Goal: Task Accomplishment & Management: Use online tool/utility

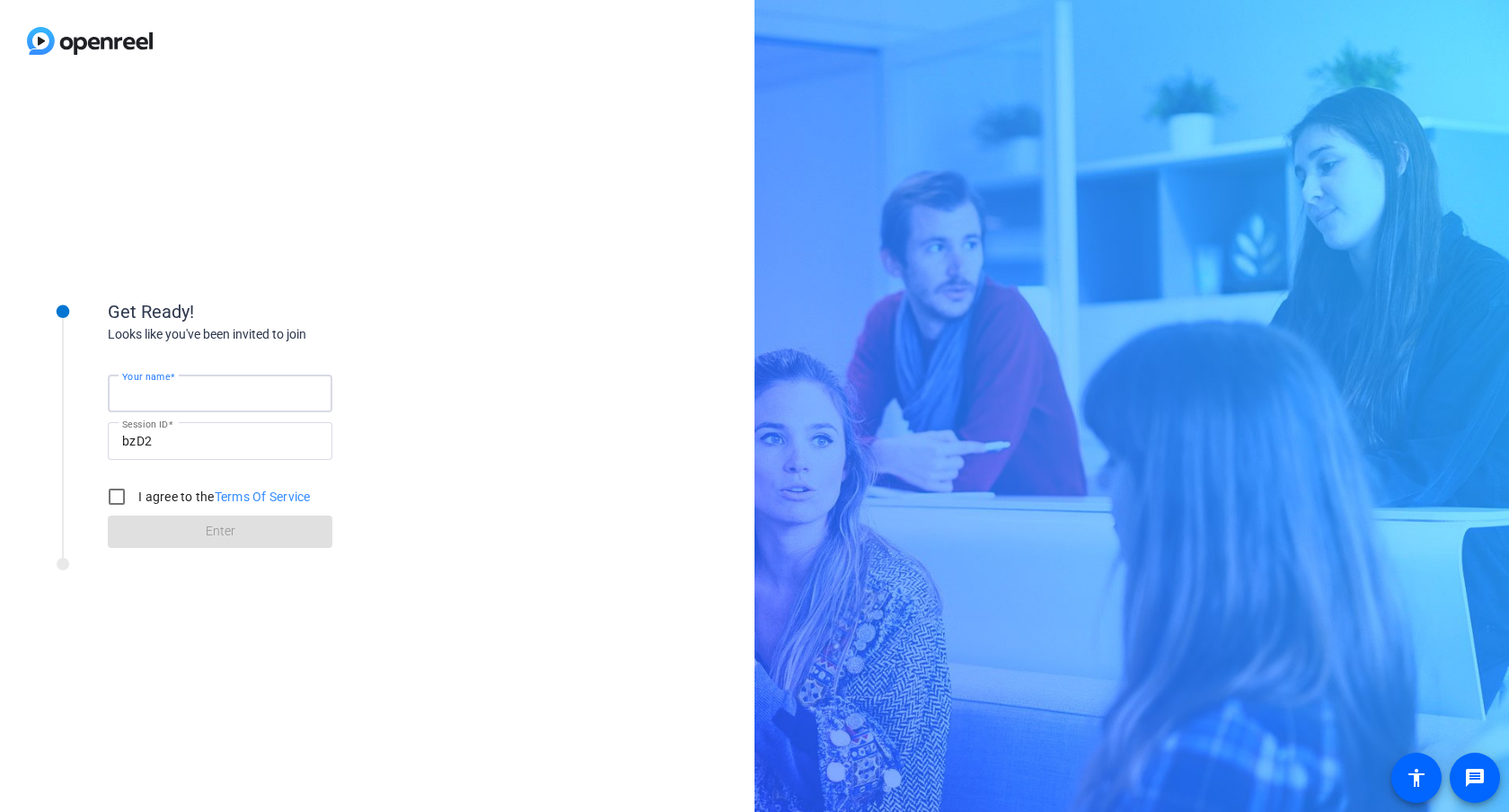
click at [198, 387] on input "Your name" at bounding box center [219, 393] width 196 height 22
type input "[PERSON_NAME]"
click at [119, 498] on input "I agree to the Terms Of Service" at bounding box center [116, 496] width 36 height 36
checkbox input "true"
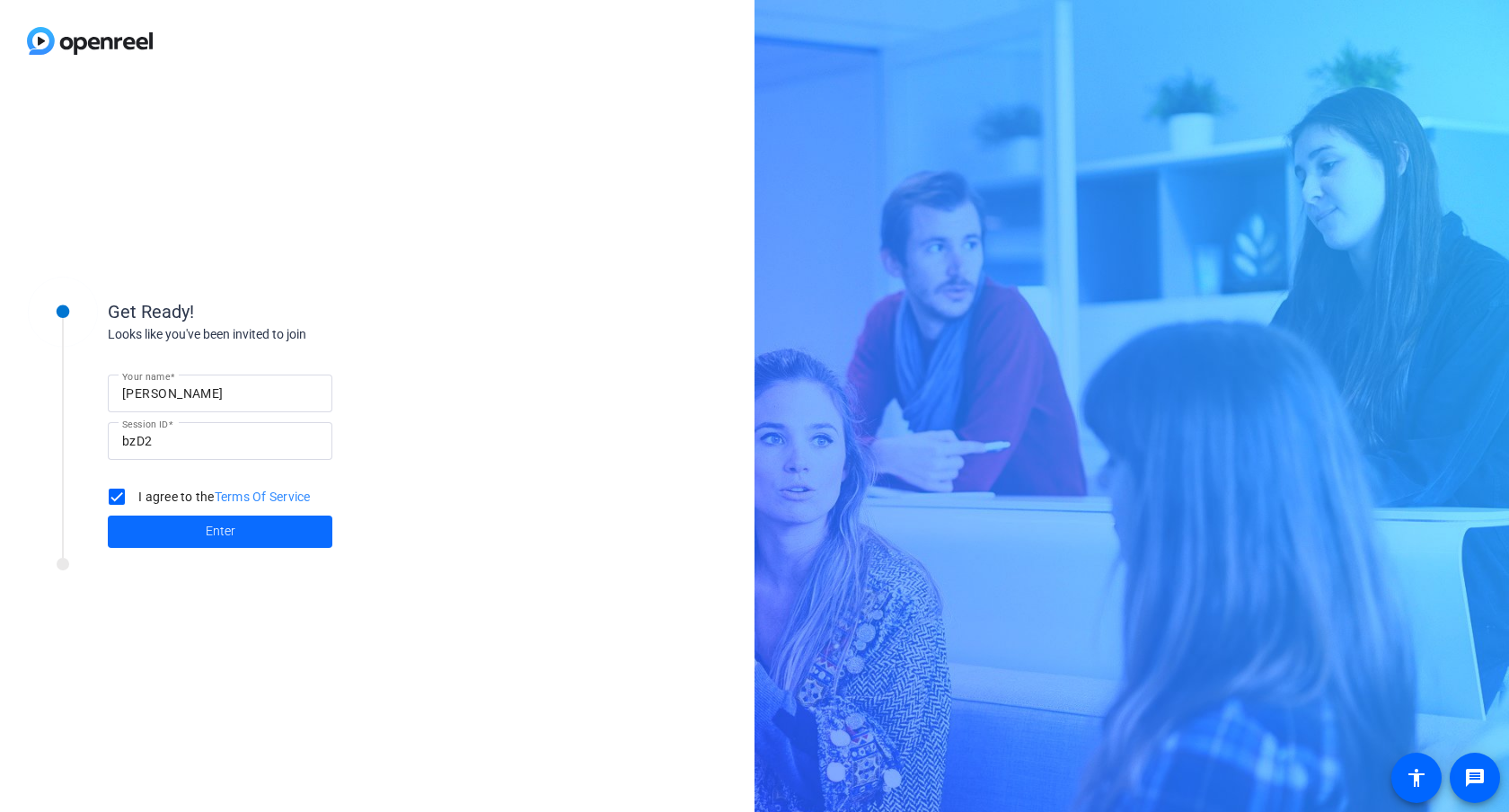
click at [204, 518] on span at bounding box center [220, 532] width 224 height 43
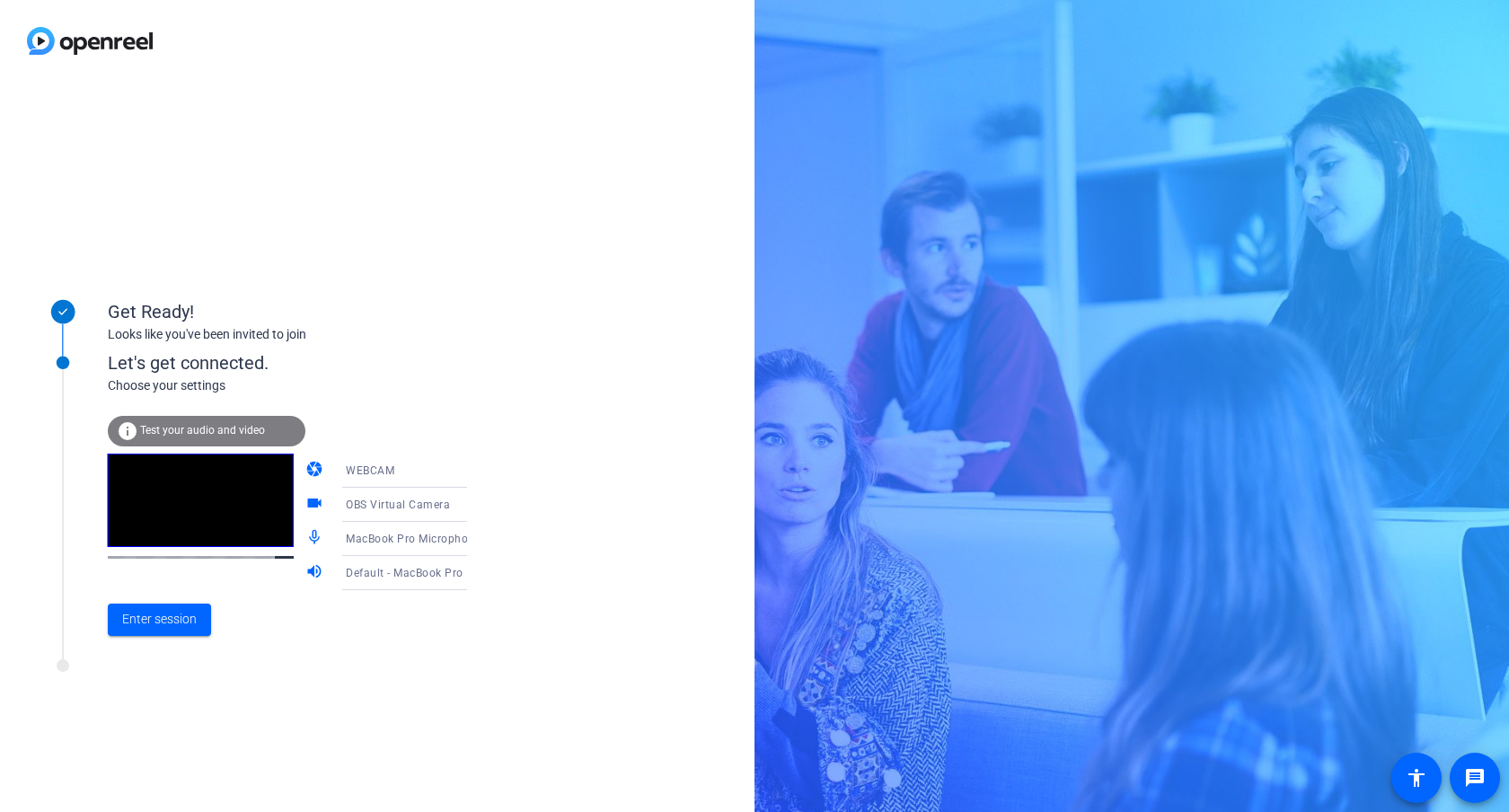
click at [428, 476] on div "WEBCAM" at bounding box center [413, 470] width 134 height 23
click at [428, 476] on div at bounding box center [754, 406] width 1509 height 812
click at [446, 493] on div "OBS Virtual Camera" at bounding box center [417, 504] width 143 height 34
click at [398, 573] on span "FaceTime HD Camera (Built-in) (05ac:8514)" at bounding box center [390, 587] width 140 height 43
click at [177, 632] on span at bounding box center [159, 619] width 103 height 43
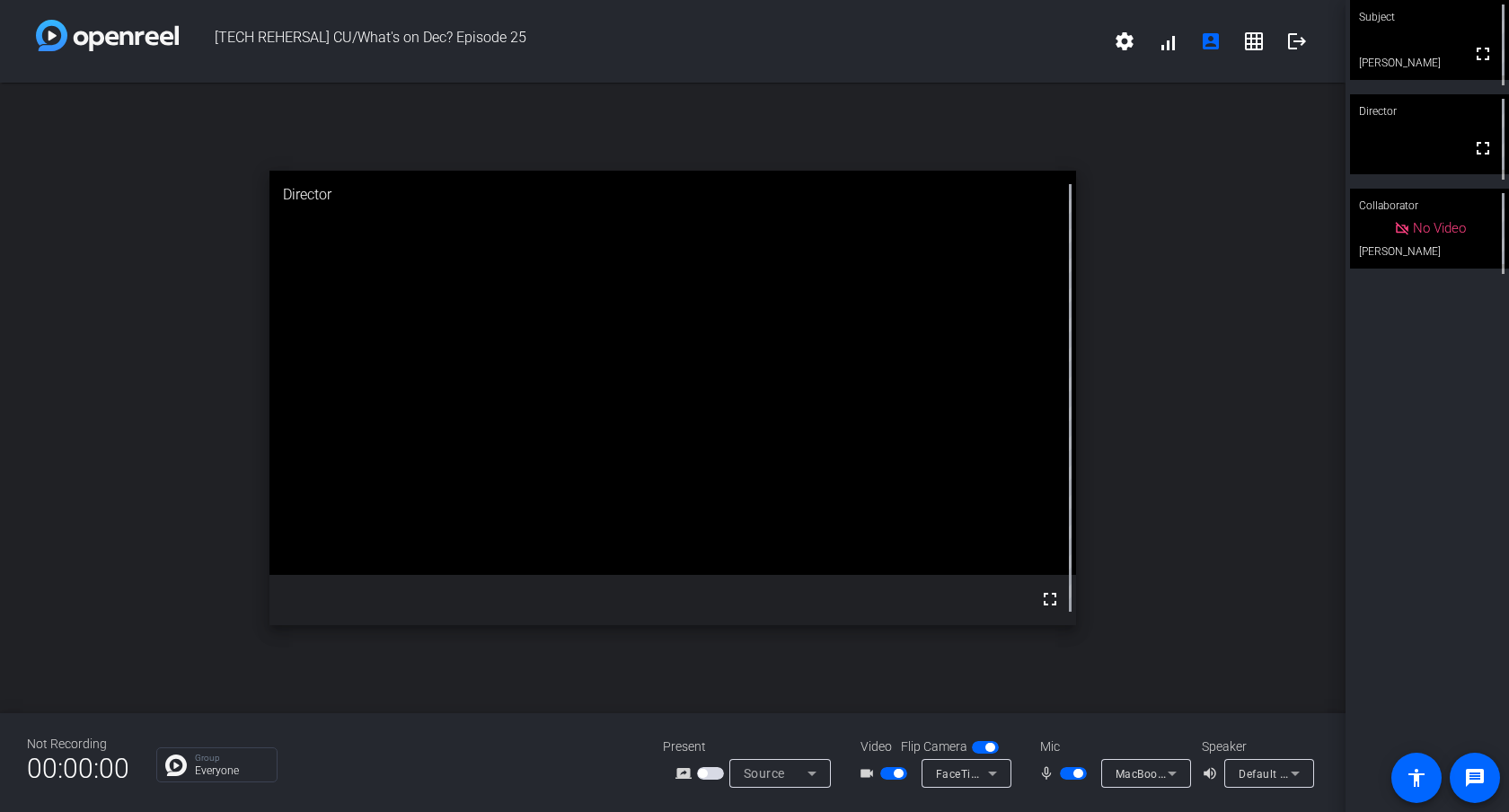
click at [1075, 780] on mat-slide-toggle at bounding box center [1074, 773] width 30 height 19
click at [1076, 771] on span "button" at bounding box center [1077, 773] width 9 height 9
